Goal: Transaction & Acquisition: Purchase product/service

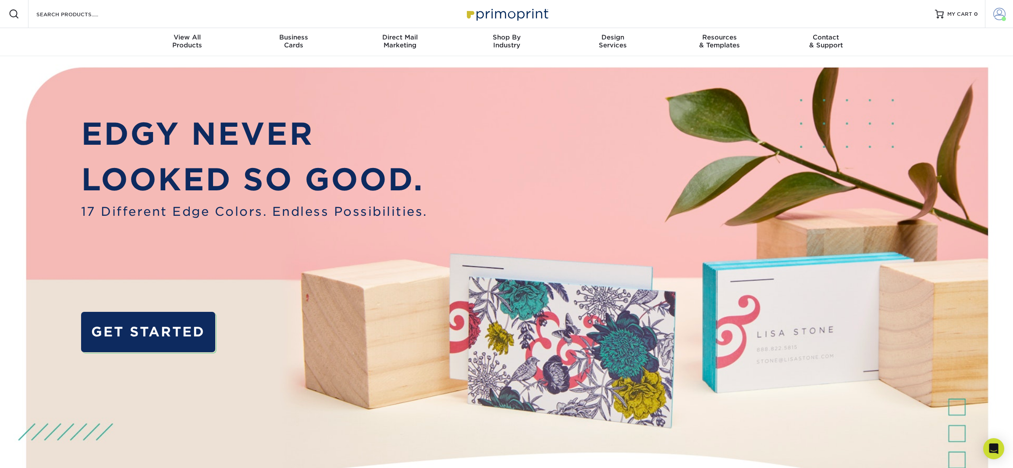
click at [1003, 8] on span at bounding box center [999, 14] width 12 height 12
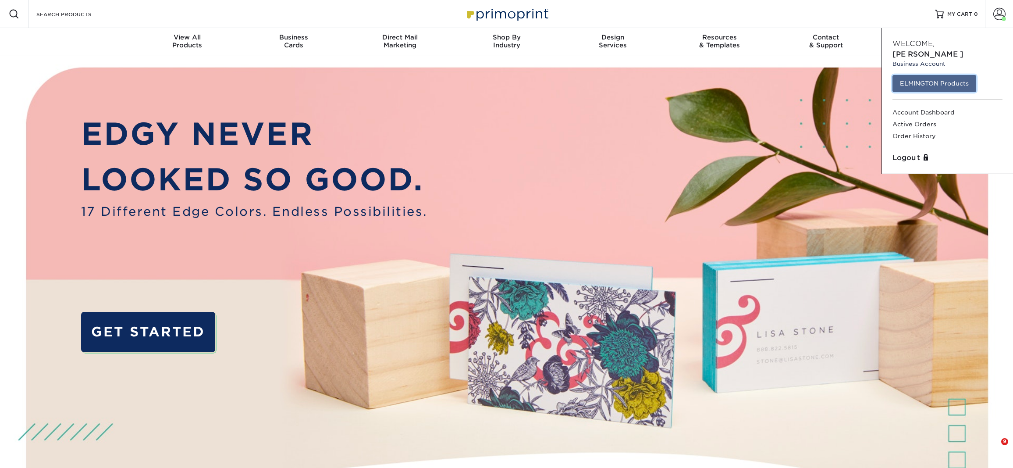
click at [930, 75] on link "ELMINGTON Products" at bounding box center [935, 83] width 84 height 17
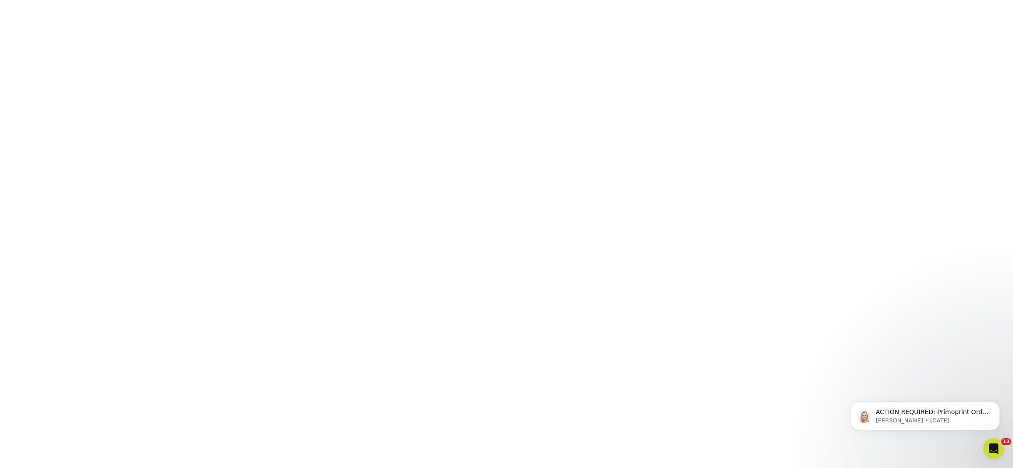
scroll to position [240, 0]
click at [999, 403] on icon "Dismiss notification" at bounding box center [997, 403] width 5 height 5
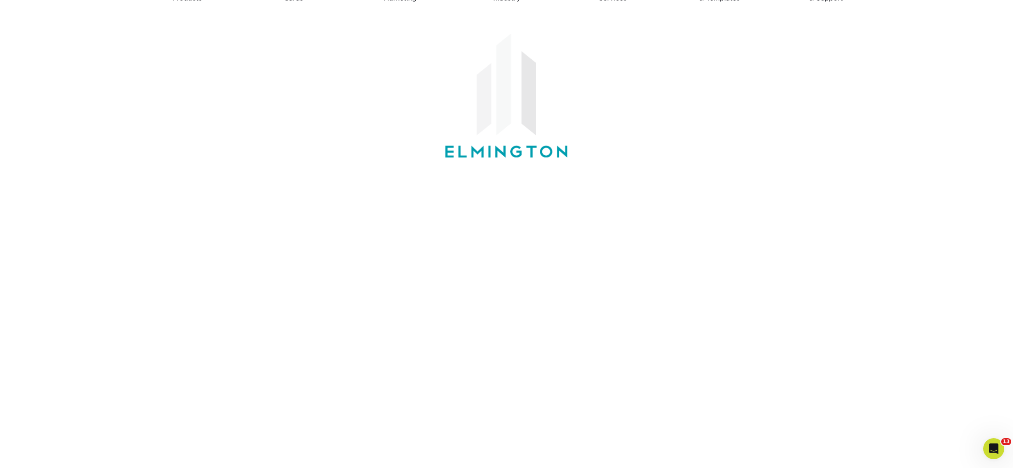
scroll to position [41, 0]
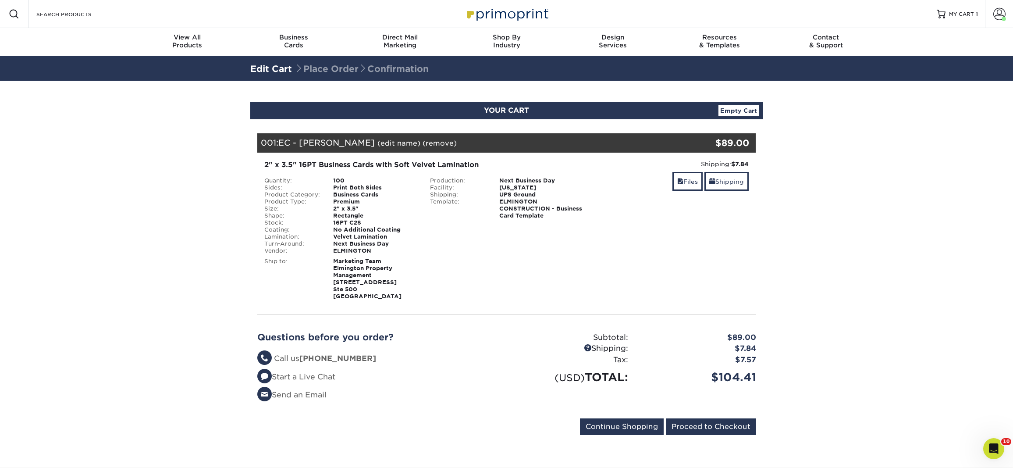
click at [800, 264] on section "YOUR CART Empty Cart Your Cart is Empty ELMINGTON Products View Account Active …" at bounding box center [506, 274] width 1013 height 386
click at [689, 426] on input "Proceed to Checkout" at bounding box center [711, 426] width 90 height 17
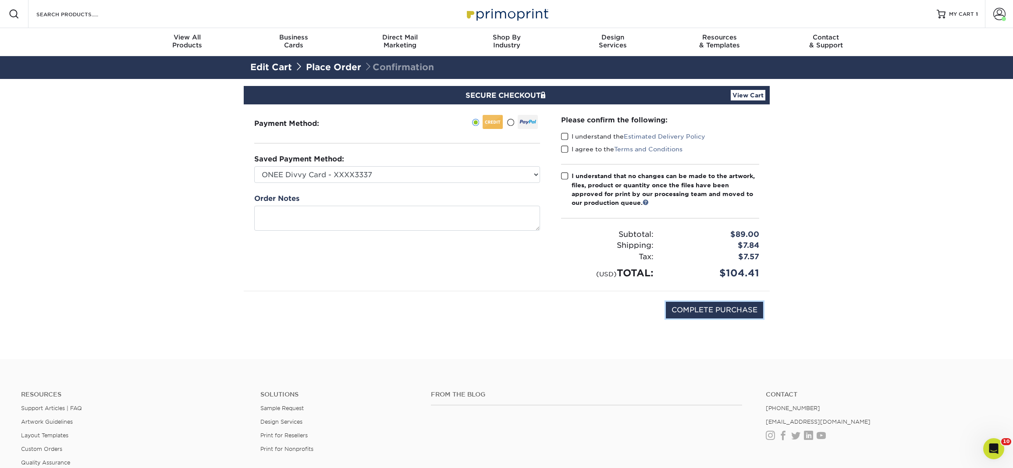
drag, startPoint x: 682, startPoint y: 310, endPoint x: 576, endPoint y: 305, distance: 106.6
click at [576, 305] on div "COMPLETE PURCHASE" at bounding box center [506, 314] width 513 height 47
click at [566, 135] on span at bounding box center [564, 136] width 7 height 8
click at [0, 0] on input "I understand the Estimated Delivery Policy" at bounding box center [0, 0] width 0 height 0
click at [566, 148] on span at bounding box center [564, 149] width 7 height 8
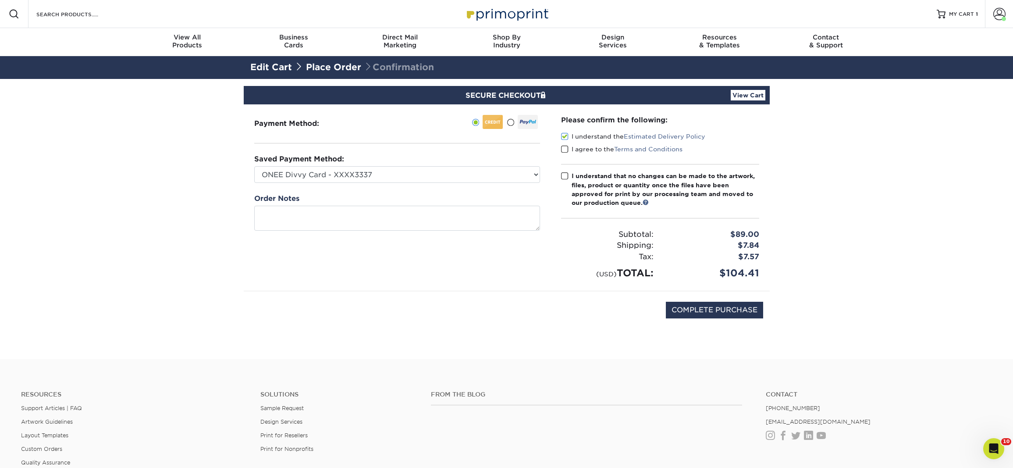
click at [0, 0] on input "I agree to the Terms and Conditions" at bounding box center [0, 0] width 0 height 0
click at [562, 178] on span at bounding box center [564, 176] width 7 height 8
click at [0, 0] on input "I understand that no changes can be made to the artwork, files, product or quan…" at bounding box center [0, 0] width 0 height 0
click at [719, 319] on div "COMPLETE PURCHASE" at bounding box center [506, 314] width 513 height 47
click at [717, 316] on input "COMPLETE PURCHASE" at bounding box center [714, 310] width 97 height 17
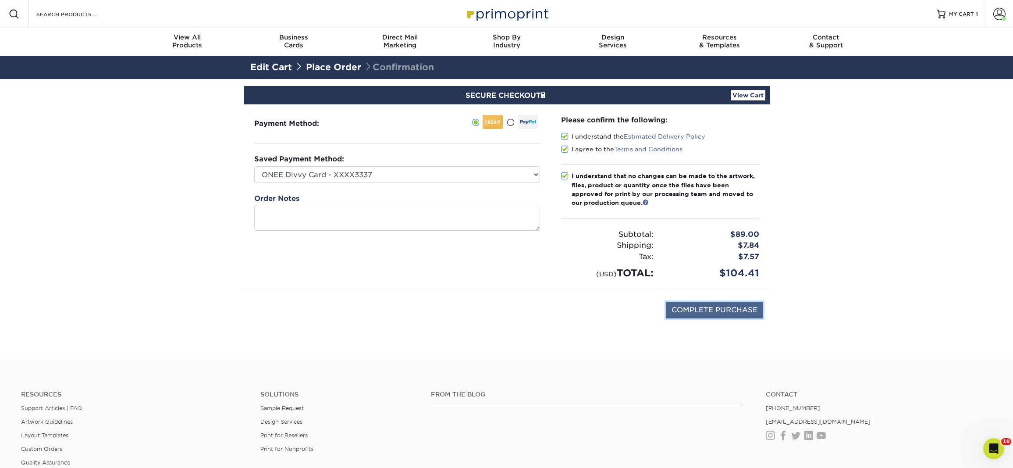
type input "PROCESSING, PLEASE WAIT..."
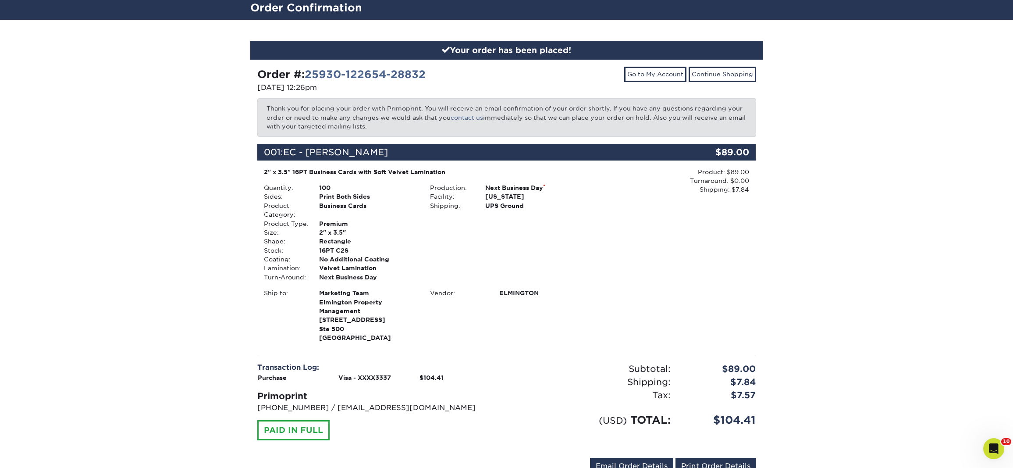
scroll to position [251, 0]
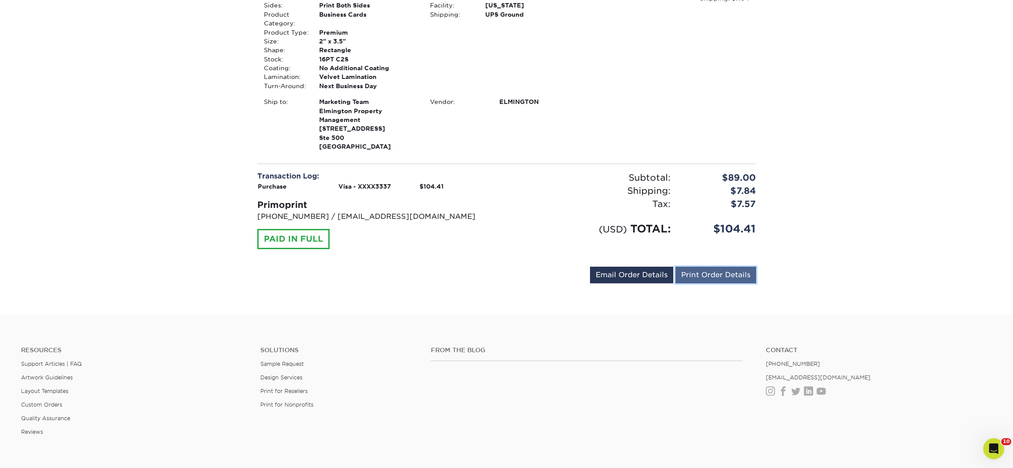
click at [706, 274] on link "Print Order Details" at bounding box center [716, 275] width 81 height 17
